Goal: Find specific page/section: Find specific page/section

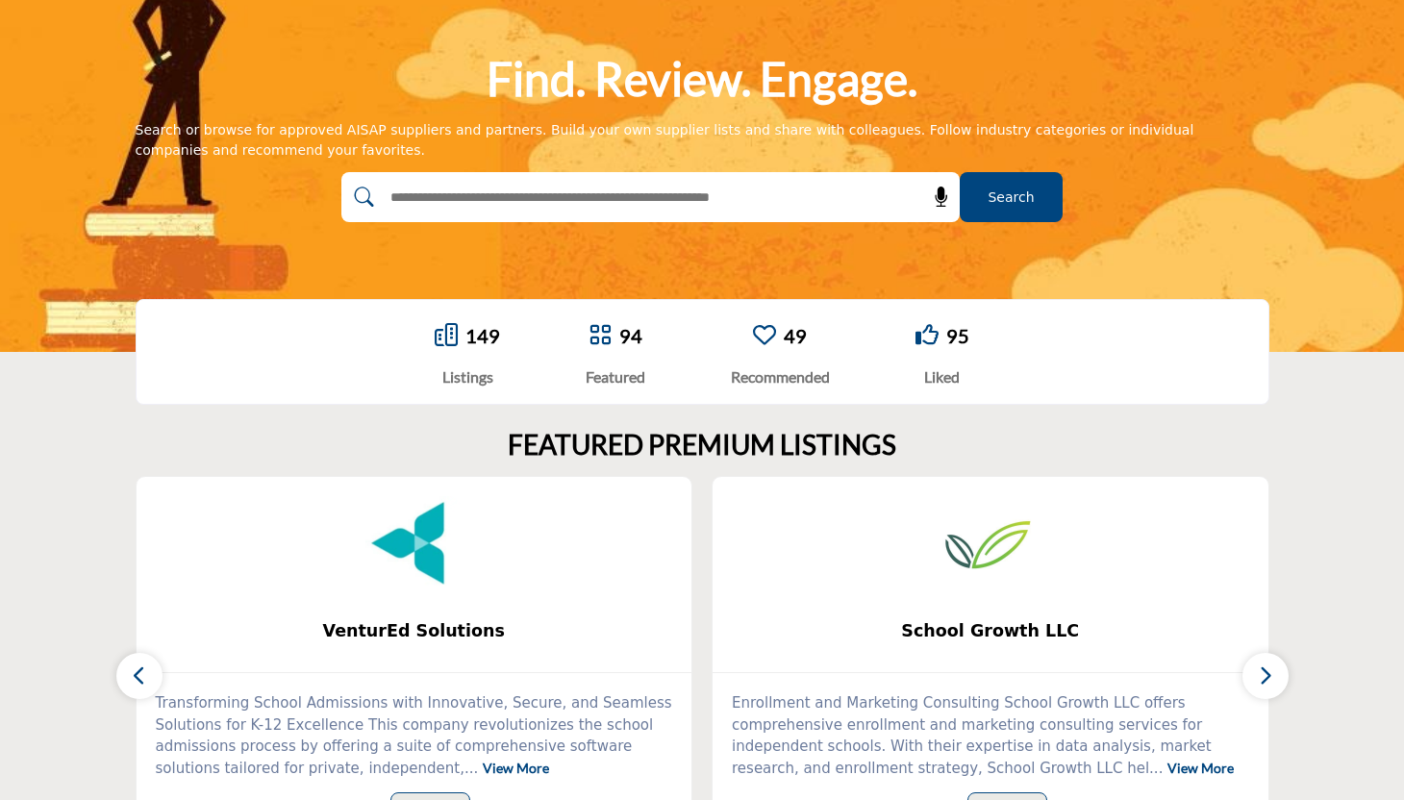
scroll to position [143, 0]
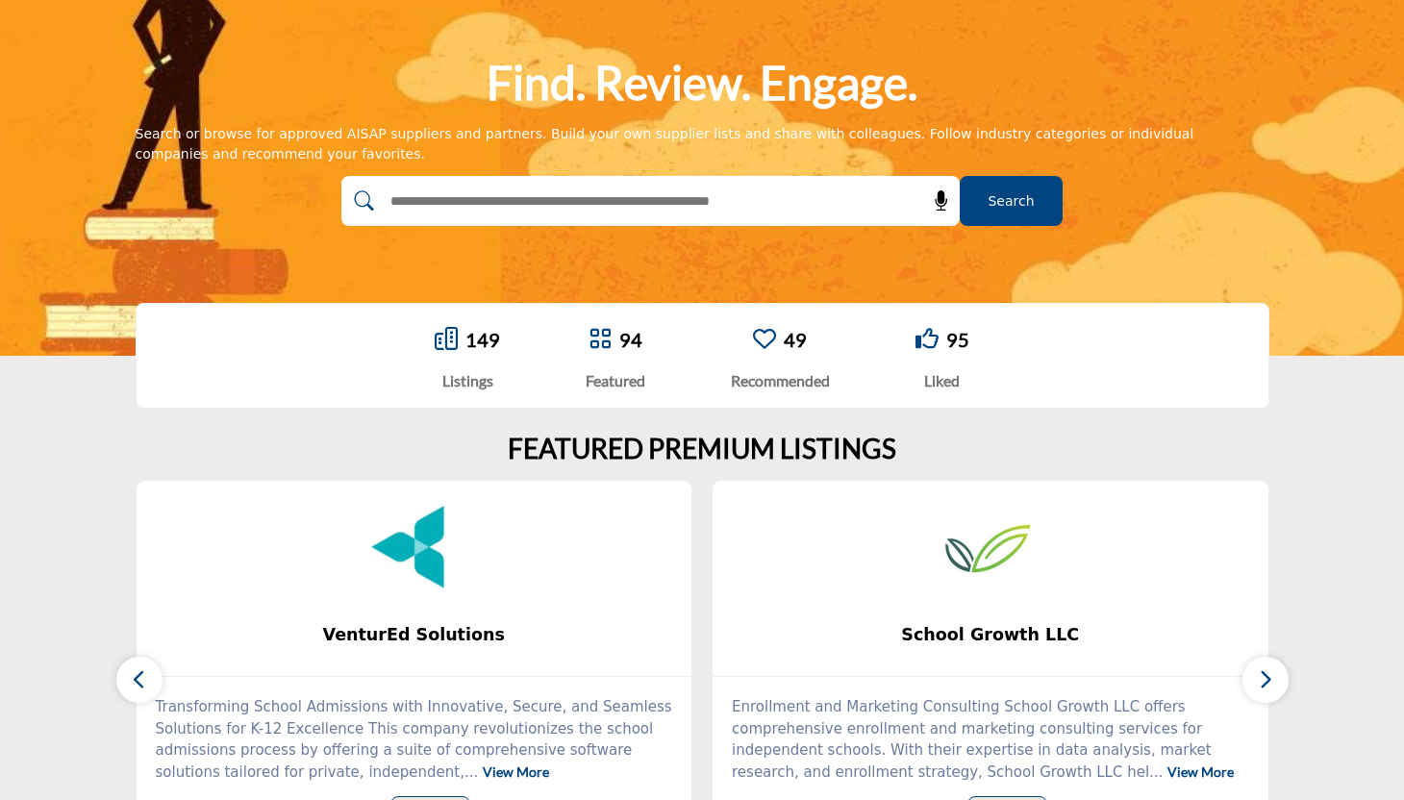
click at [633, 340] on link "94" at bounding box center [630, 339] width 23 height 23
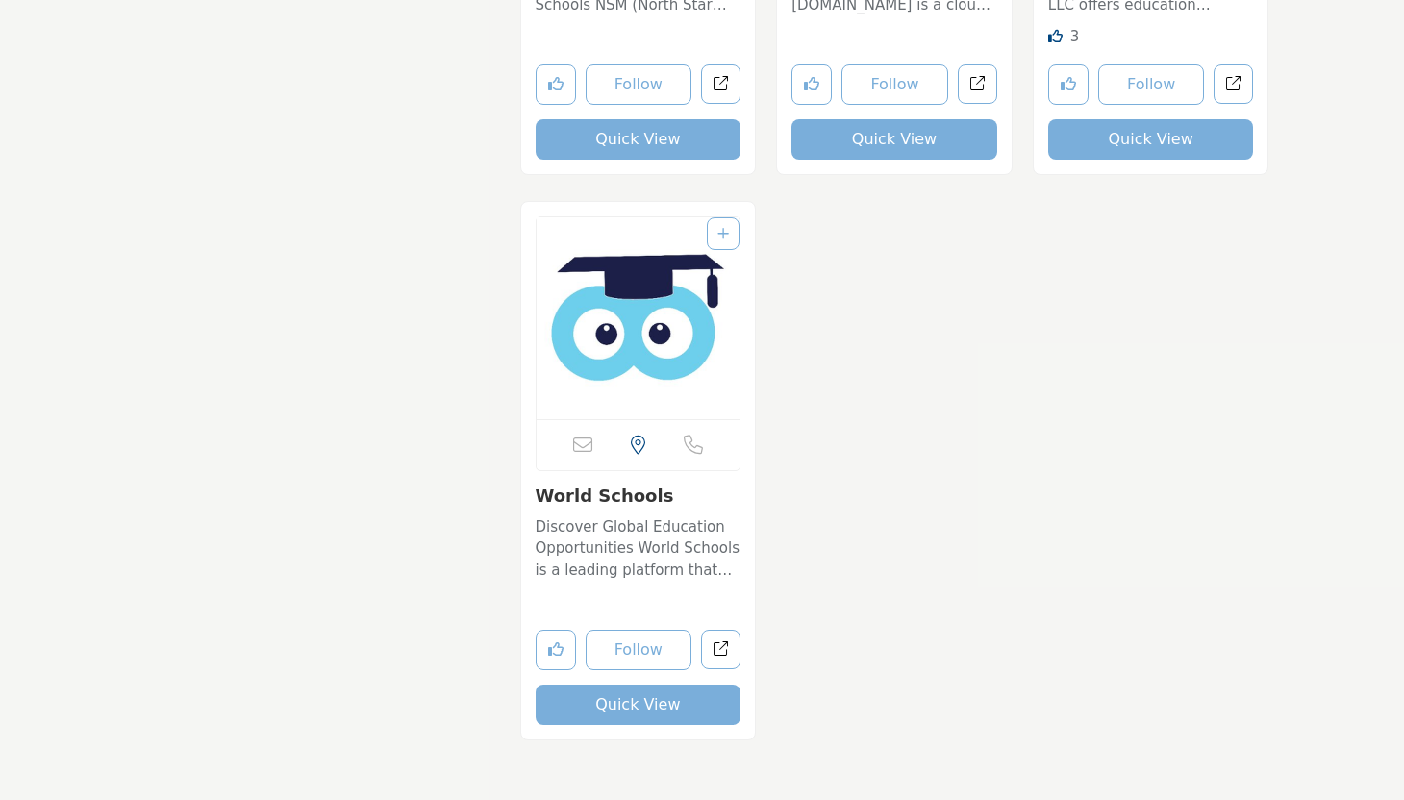
scroll to position [17975, 0]
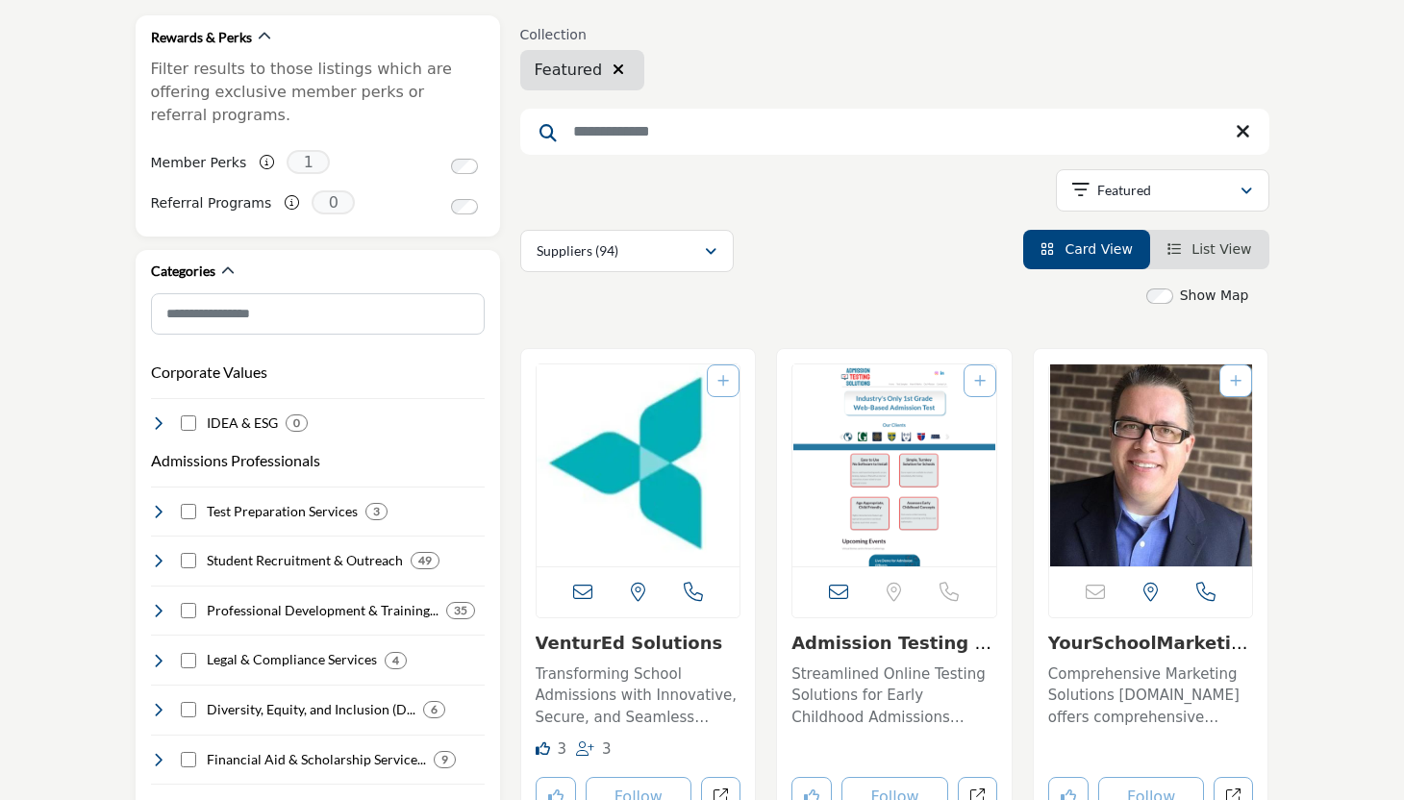
scroll to position [0, 0]
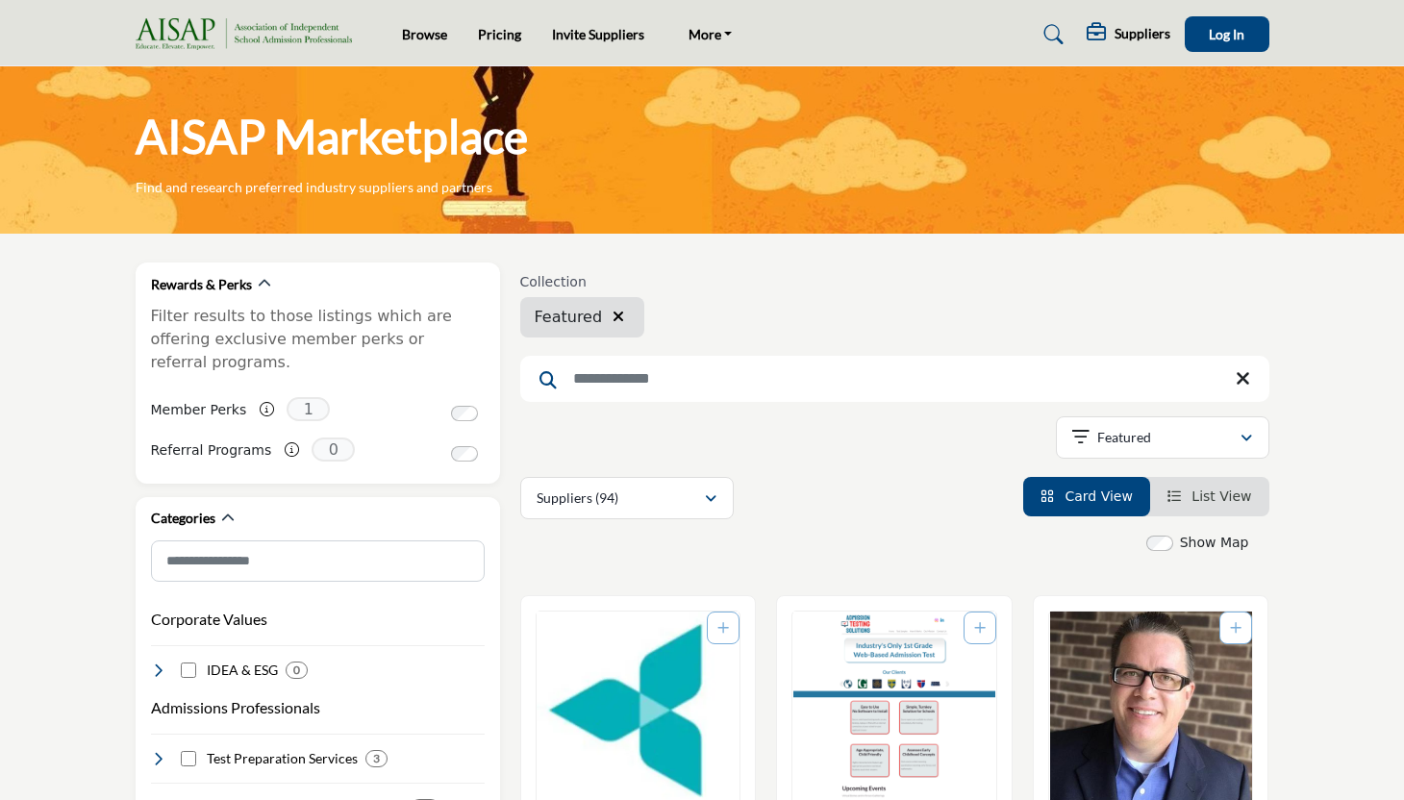
click at [1198, 492] on span "List View" at bounding box center [1221, 495] width 60 height 15
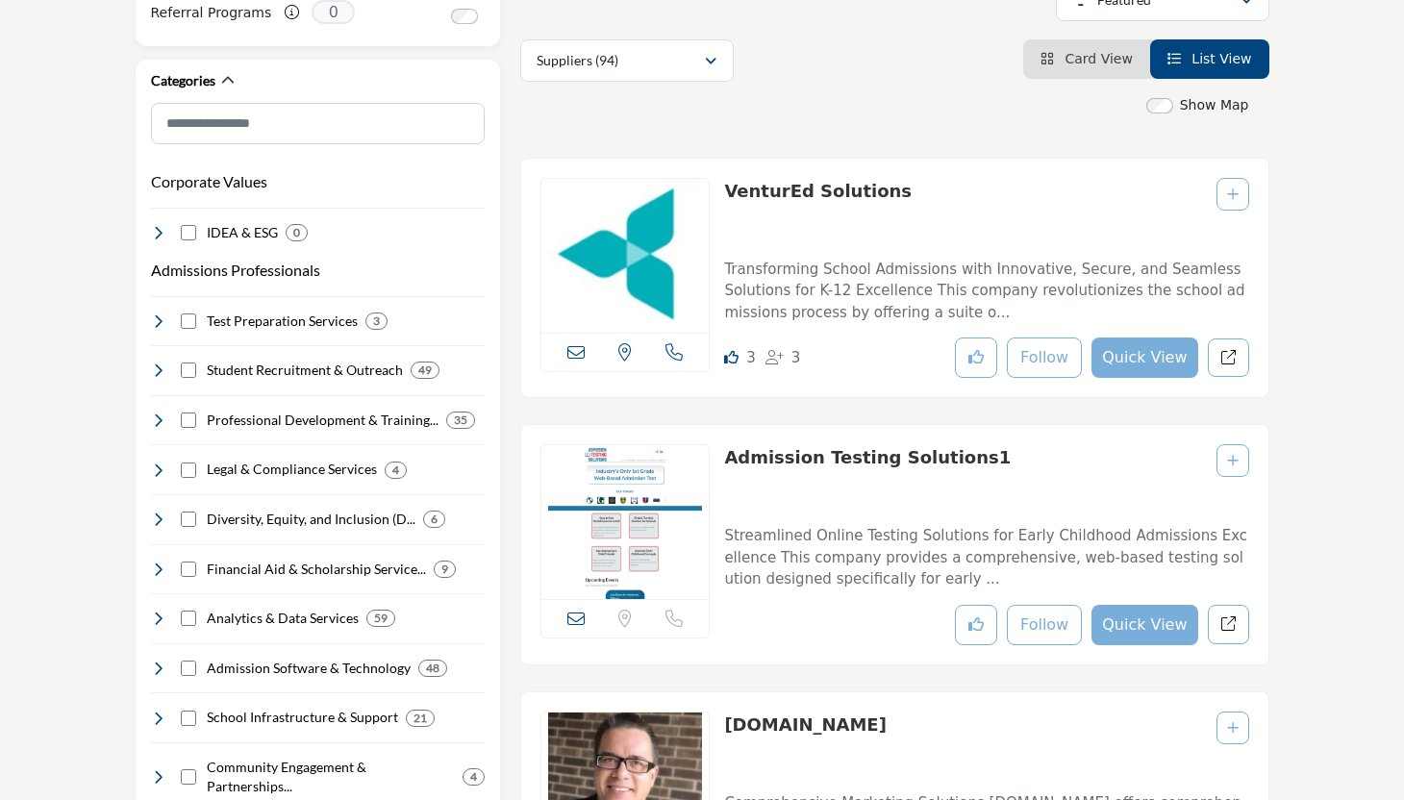
scroll to position [49, 0]
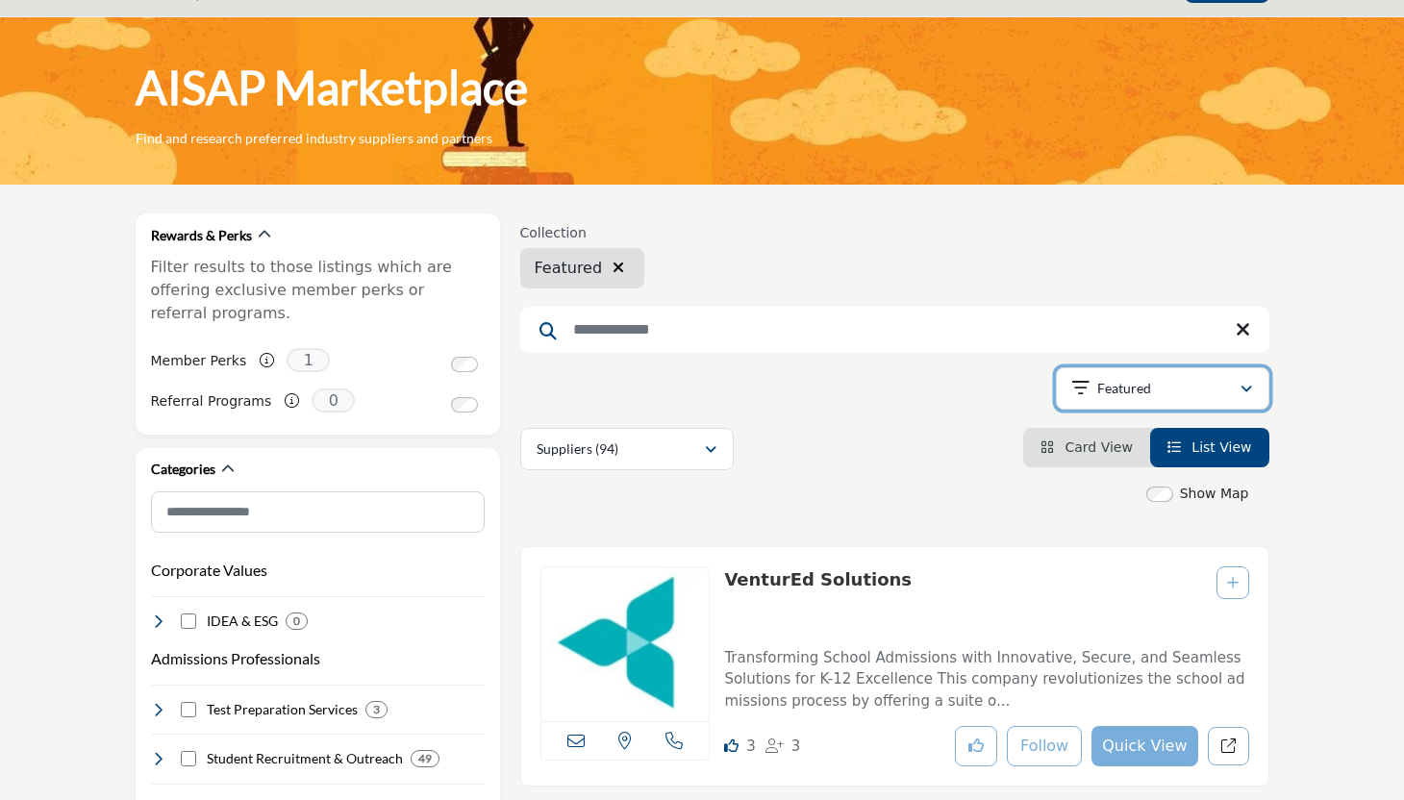
click at [1247, 400] on button "Featured" at bounding box center [1162, 388] width 213 height 42
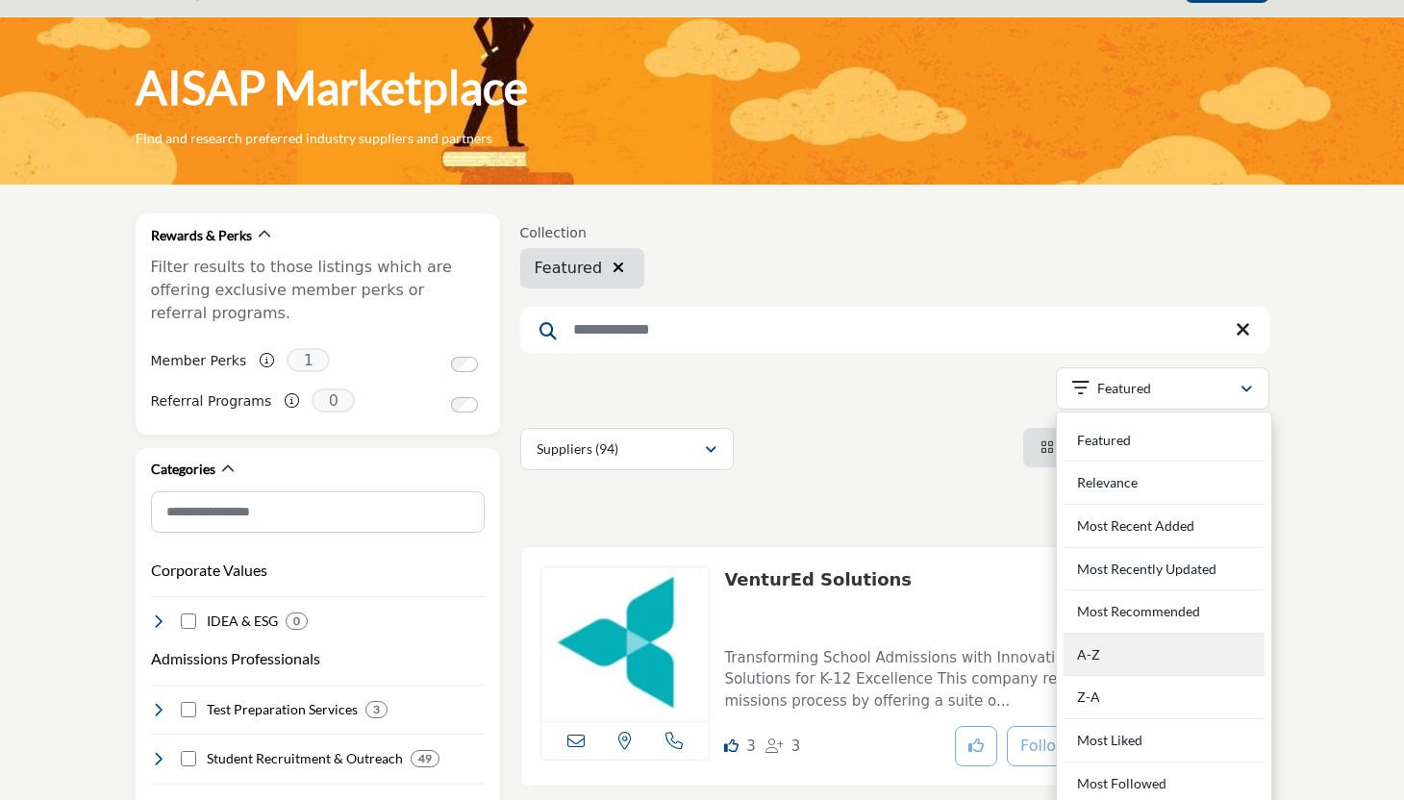
click at [1209, 659] on div "A-Z" at bounding box center [1163, 655] width 201 height 43
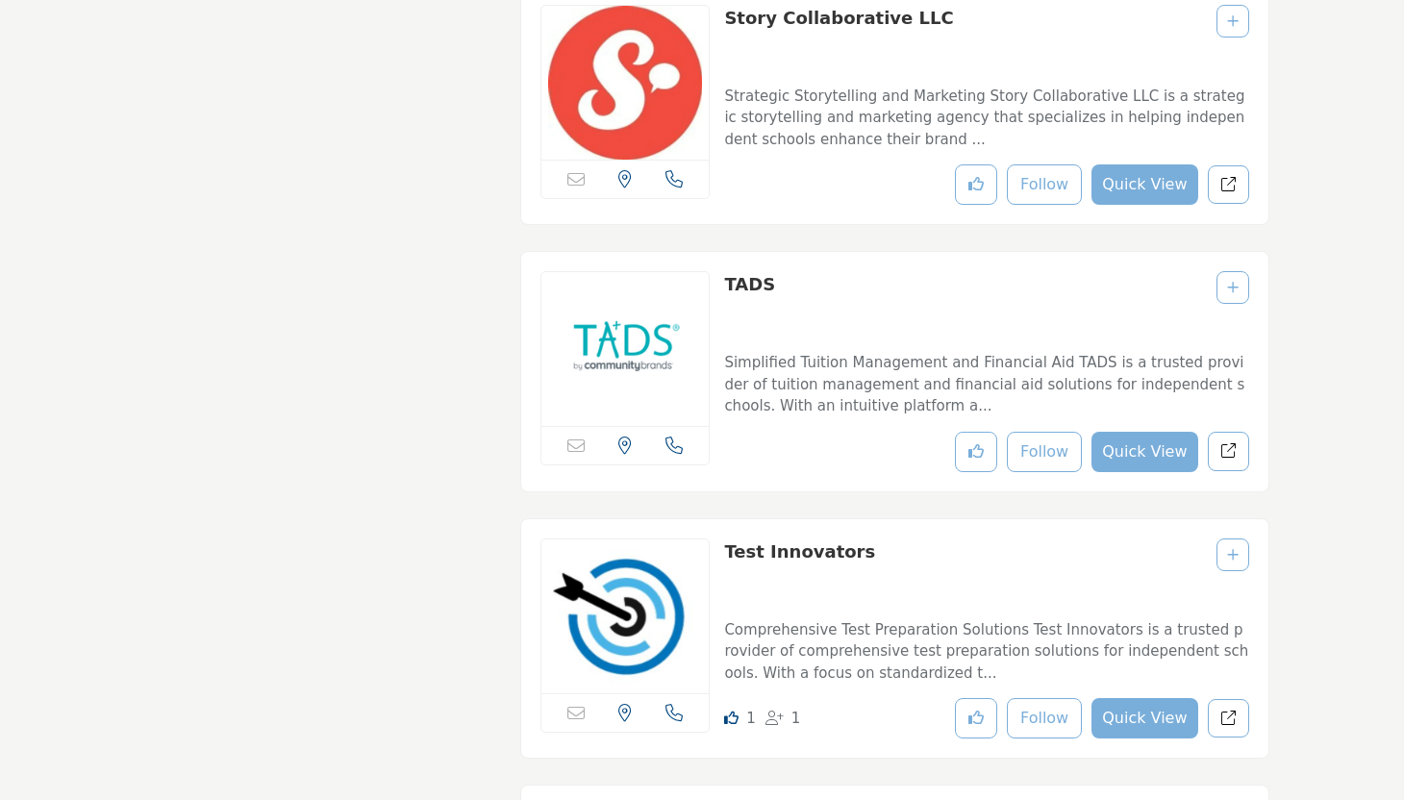
scroll to position [21438, 0]
